Goal: Transaction & Acquisition: Purchase product/service

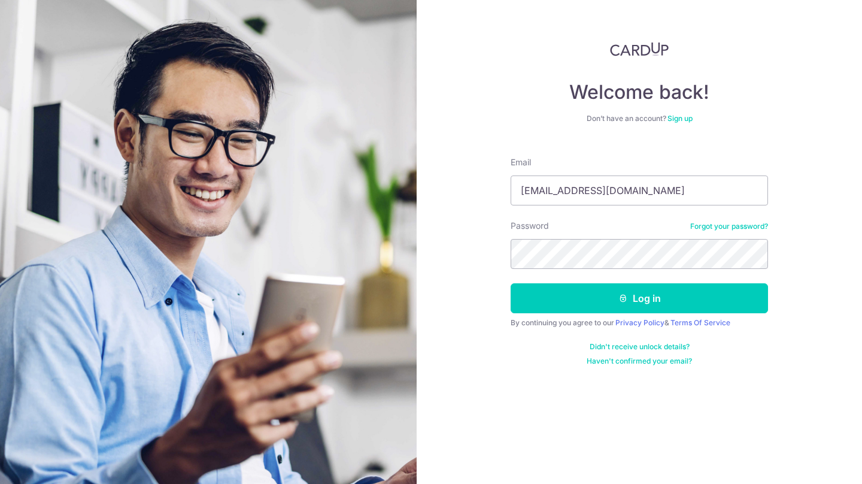
type input "[EMAIL_ADDRESS][DOMAIN_NAME]"
click at [639, 298] on button "Log in" at bounding box center [639, 298] width 257 height 30
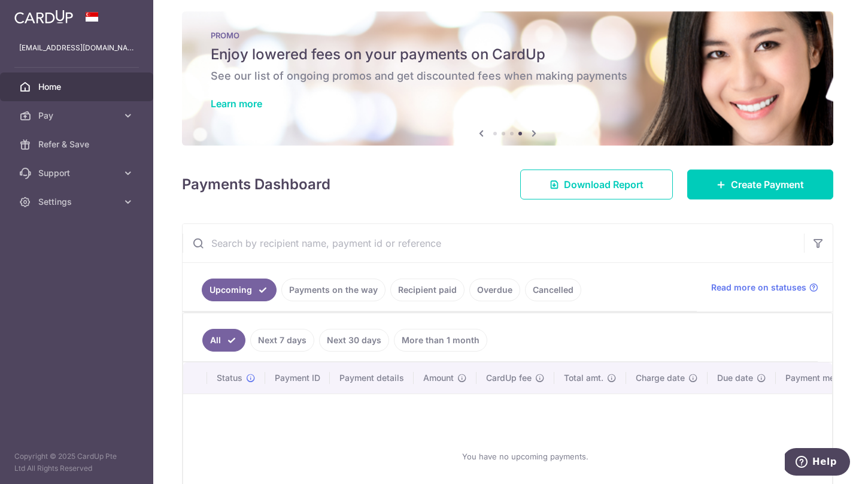
scroll to position [16, 0]
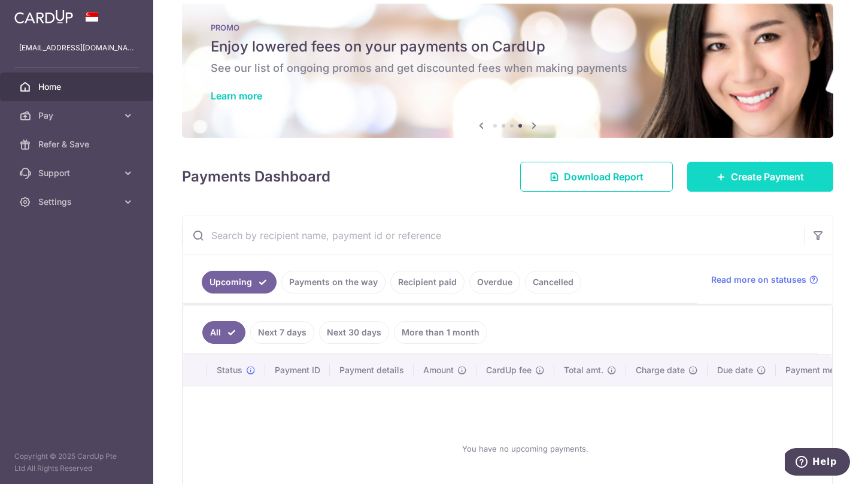
click at [736, 183] on span "Create Payment" at bounding box center [767, 176] width 73 height 14
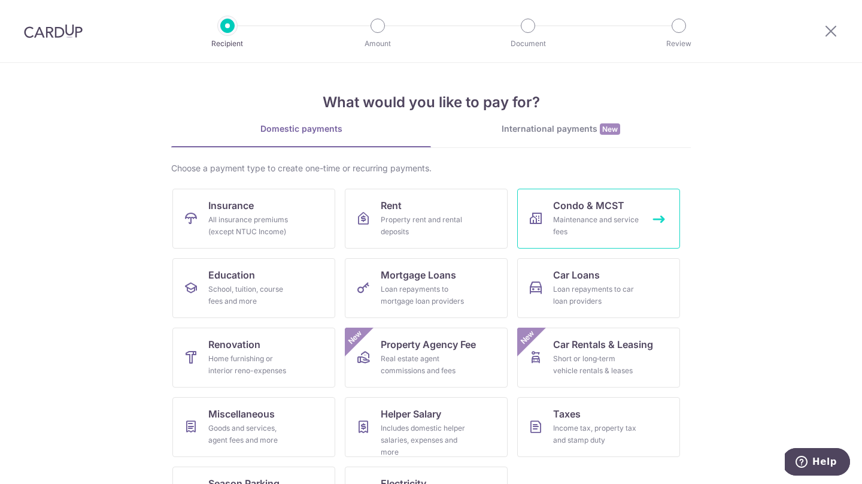
click at [620, 216] on div "Maintenance and service fees" at bounding box center [596, 226] width 86 height 24
